Goal: Contribute content: Add original content to the website for others to see

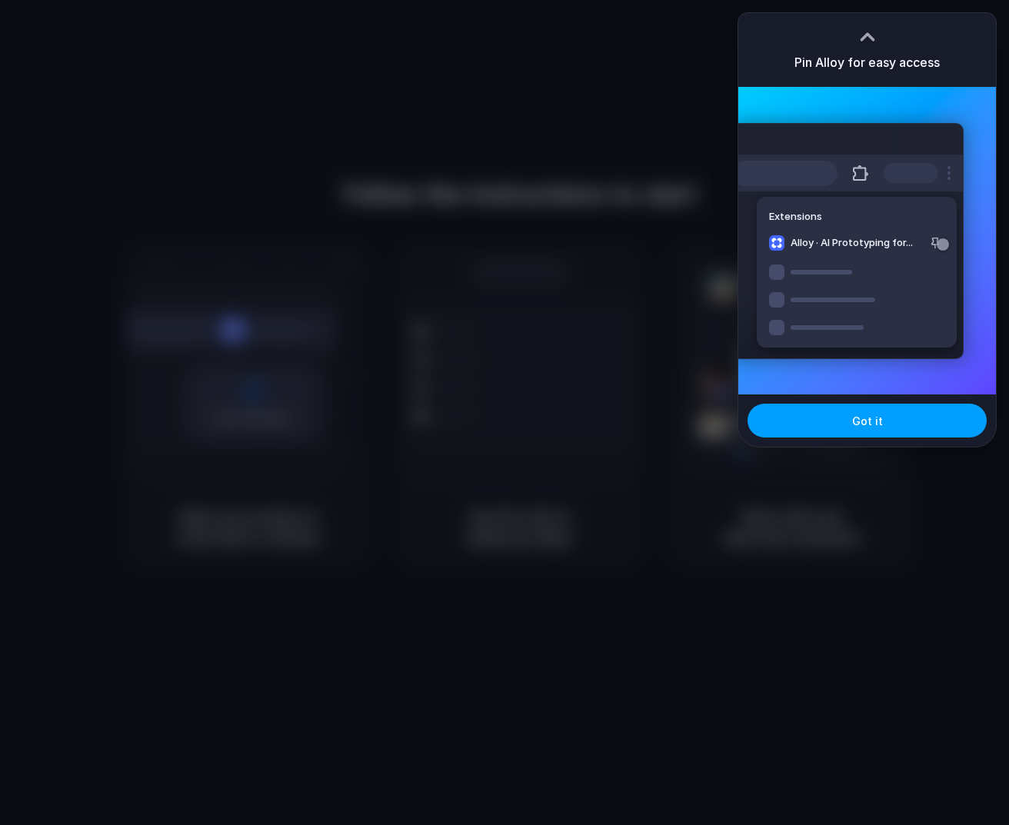
click at [869, 422] on span "Got it" at bounding box center [867, 421] width 31 height 16
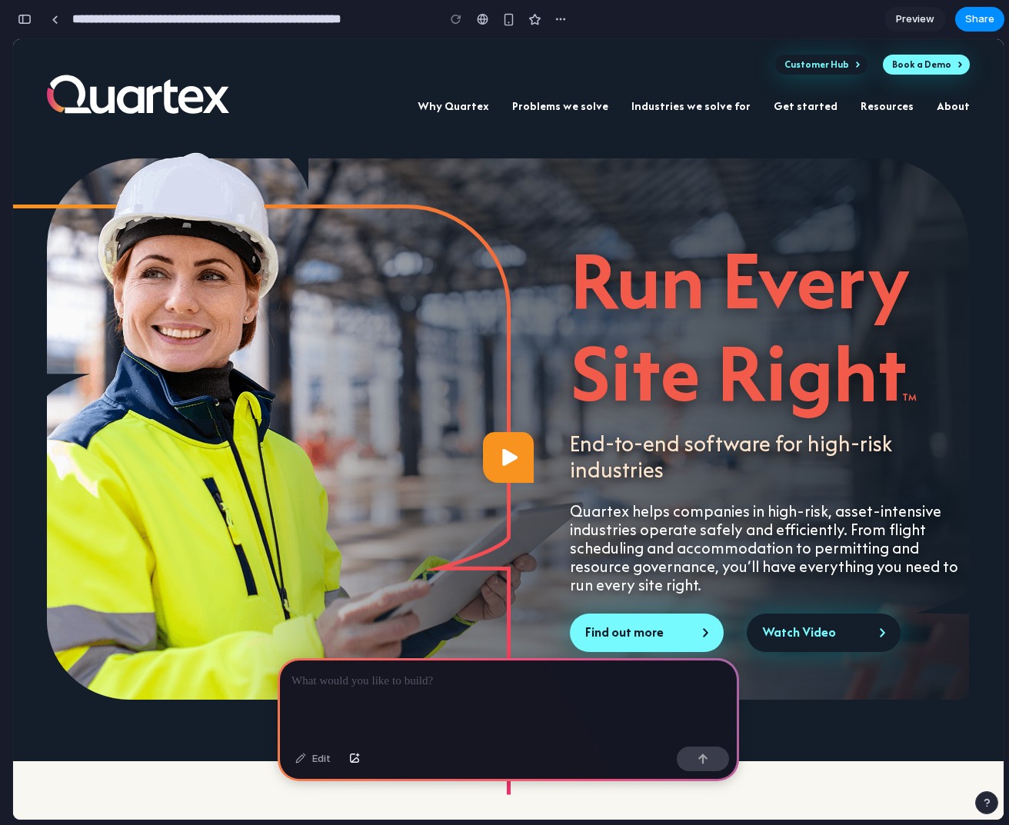
click at [451, 689] on p at bounding box center [509, 681] width 434 height 18
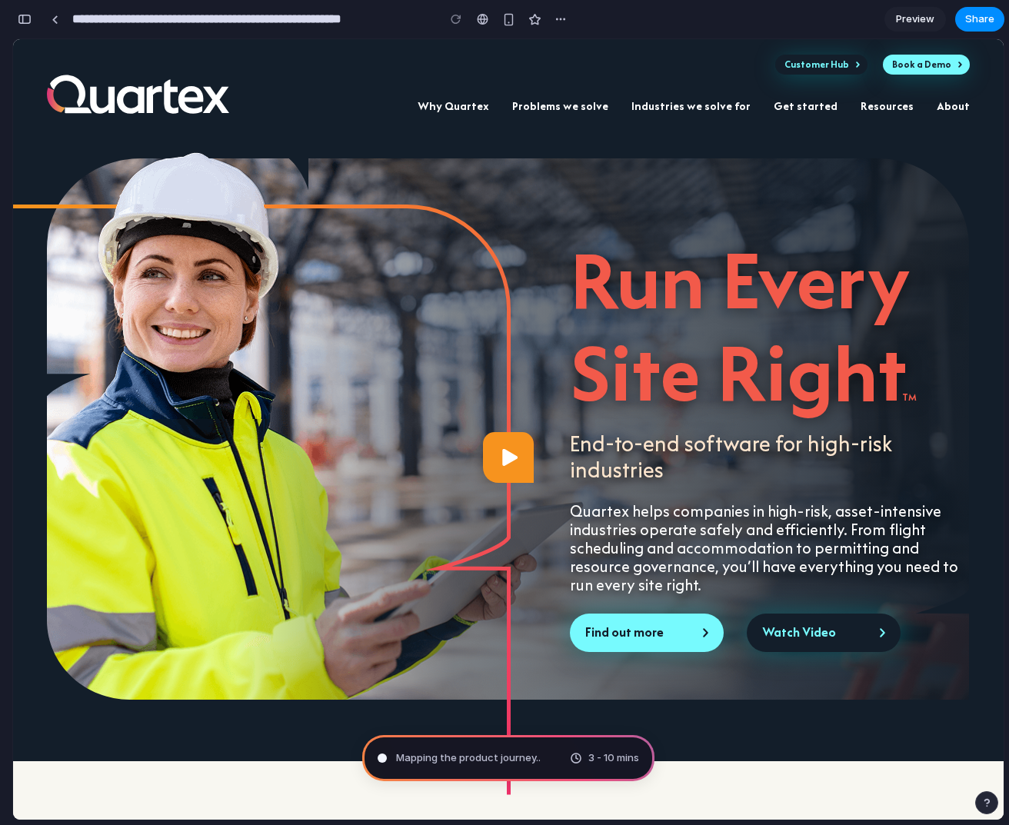
click at [438, 759] on span "Mapping the product journey .." at bounding box center [468, 758] width 145 height 15
type input "**********"
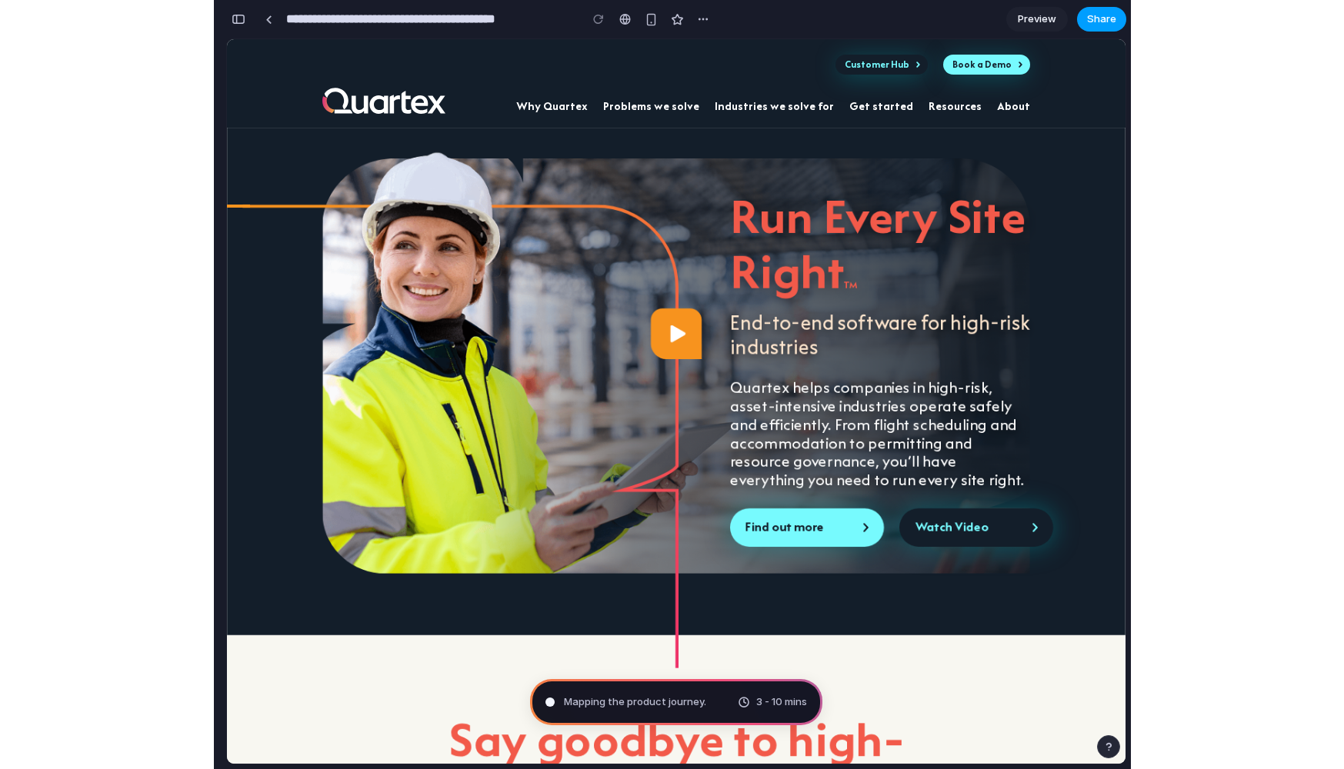
scroll to position [0, 0]
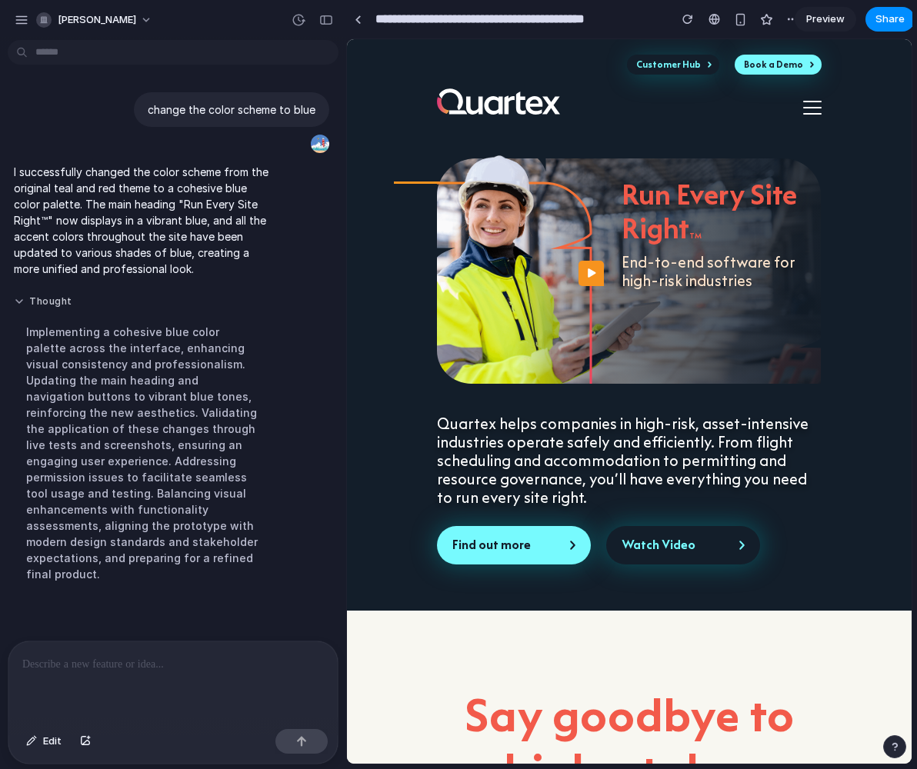
click at [22, 300] on button "Thought" at bounding box center [142, 301] width 257 height 13
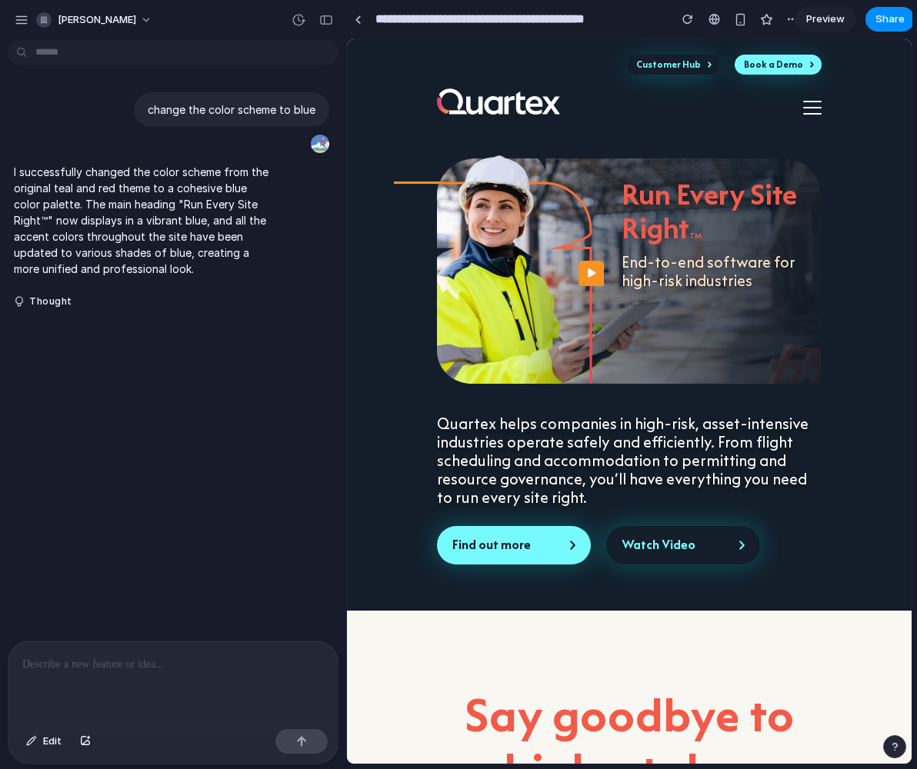
click at [124, 673] on p at bounding box center [173, 664] width 302 height 18
